Goal: Check status: Check status

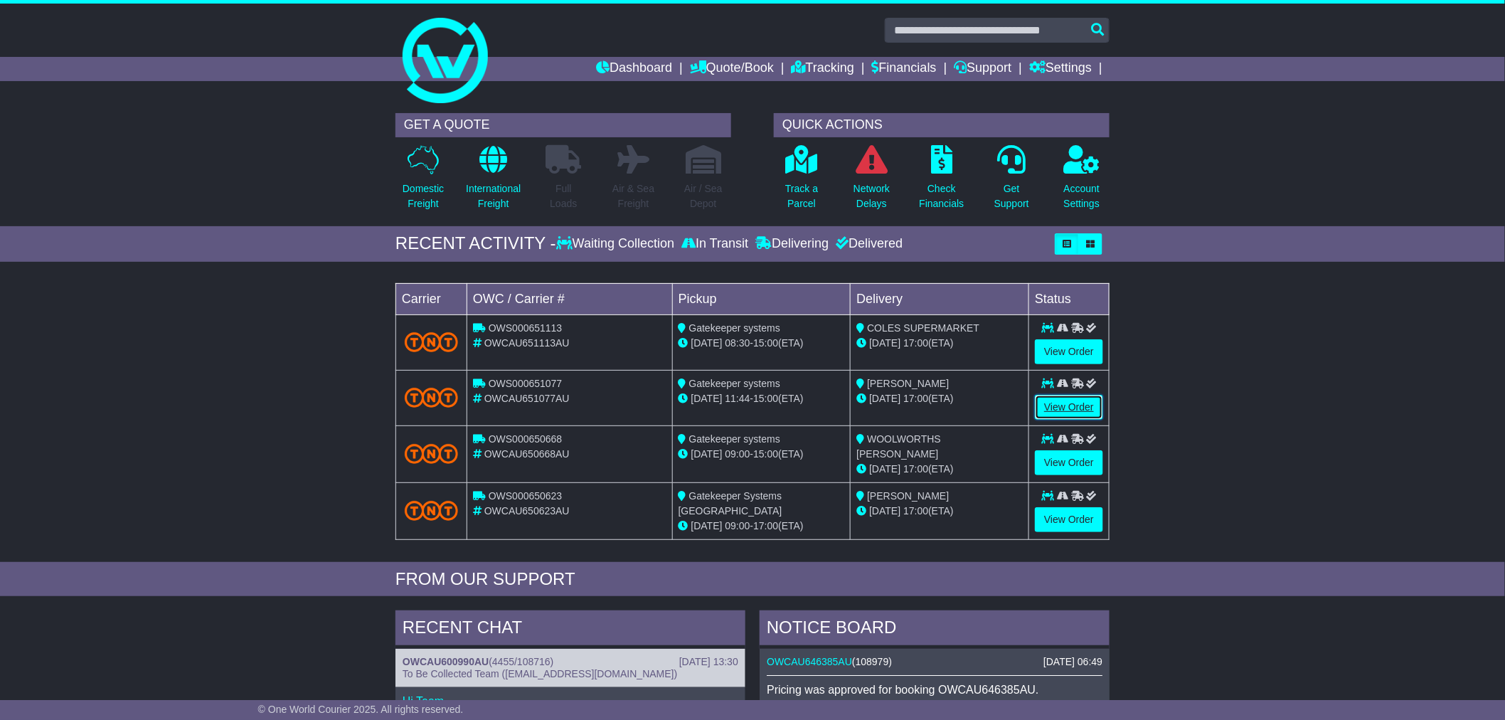
click at [1053, 400] on link "View Order" at bounding box center [1069, 407] width 68 height 25
